Goal: Check status: Check status

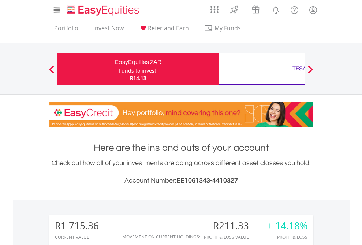
scroll to position [70, 115]
click at [119, 69] on div "Funds to invest:" at bounding box center [138, 70] width 39 height 7
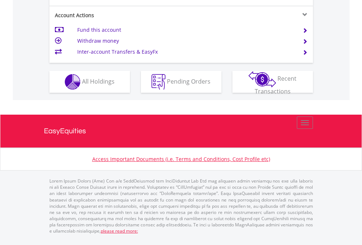
scroll to position [716, 0]
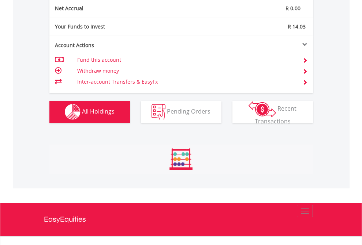
scroll to position [70, 115]
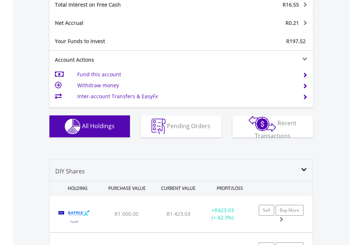
scroll to position [842, 0]
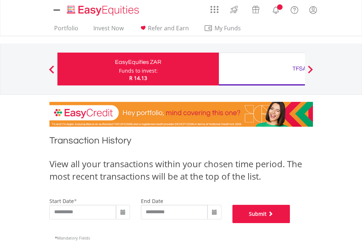
click at [290, 223] on button "Submit" at bounding box center [261, 214] width 58 height 18
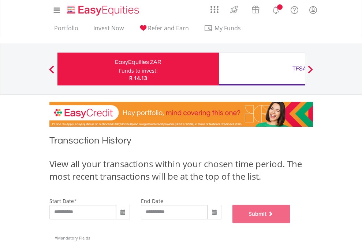
scroll to position [297, 0]
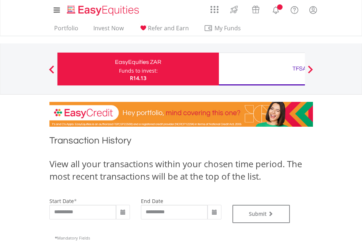
click at [261, 69] on div "TFSA" at bounding box center [299, 69] width 152 height 10
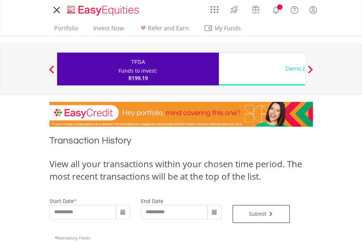
type input "**********"
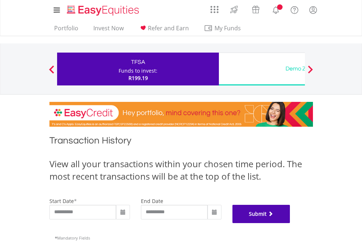
click at [290, 223] on button "Submit" at bounding box center [261, 214] width 58 height 18
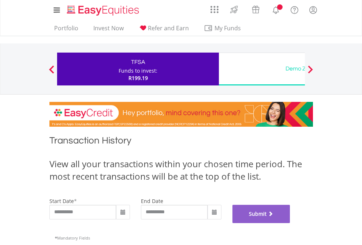
scroll to position [297, 0]
